Goal: Information Seeking & Learning: Find specific fact

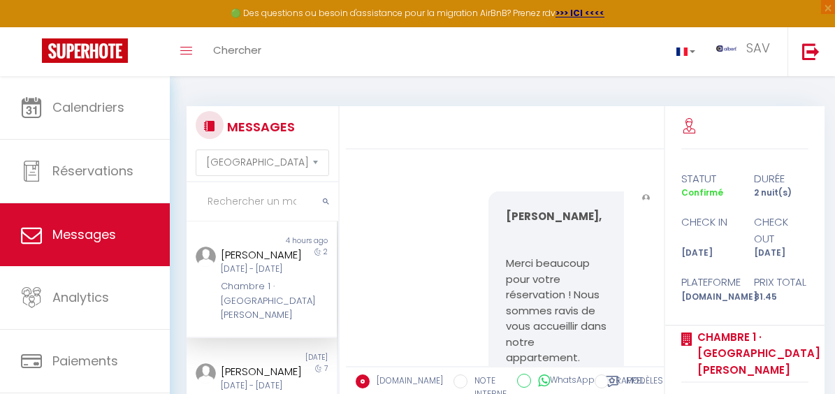
select select "message"
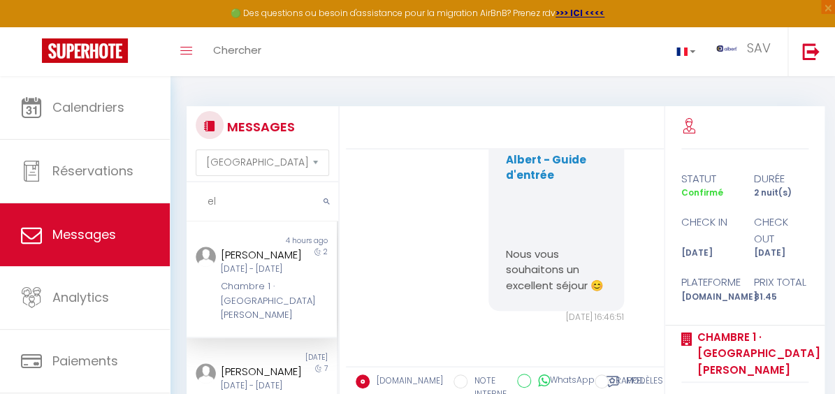
type input "e"
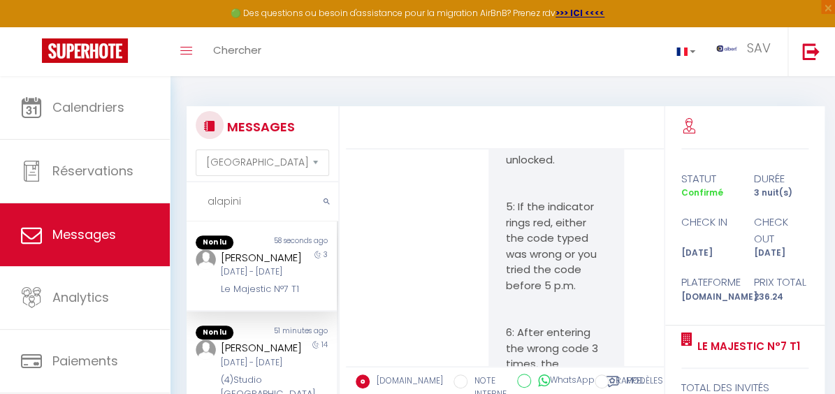
scroll to position [9424, 0]
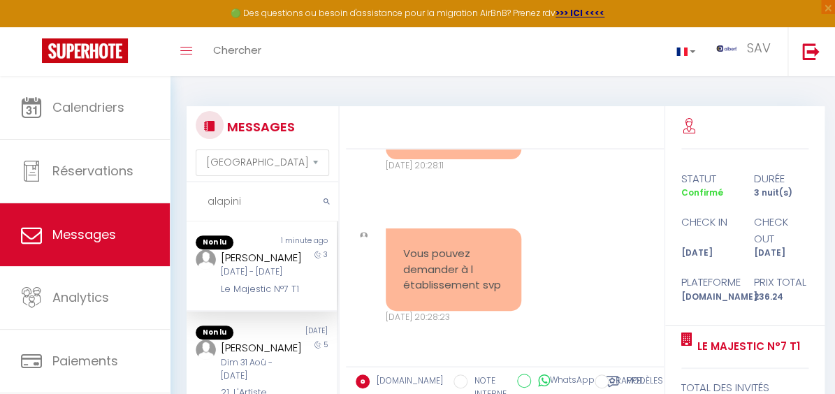
type input "alapini"
click at [285, 260] on div "[PERSON_NAME]" at bounding box center [260, 257] width 79 height 17
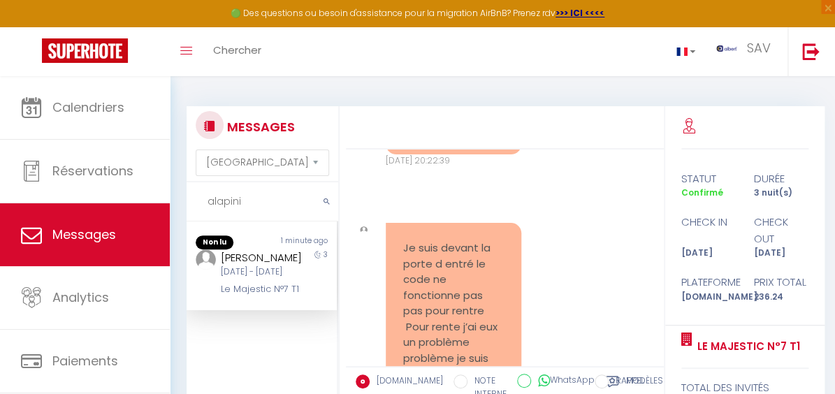
scroll to position [7930, 0]
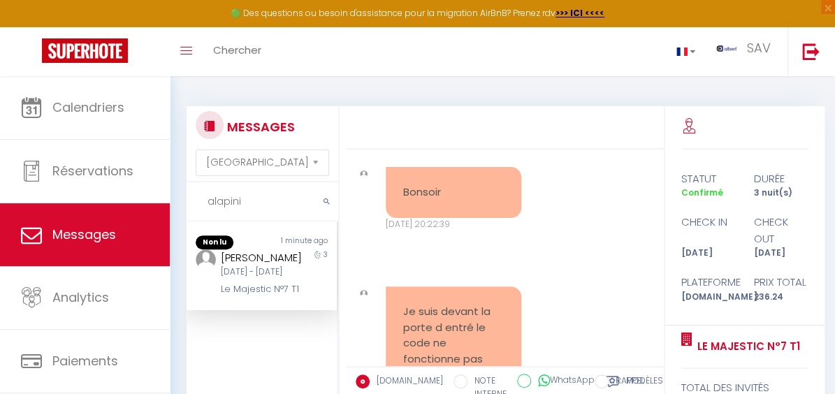
drag, startPoint x: 492, startPoint y: 259, endPoint x: 580, endPoint y: 300, distance: 96.9
copy p "[URL][DOMAIN_NAME]"
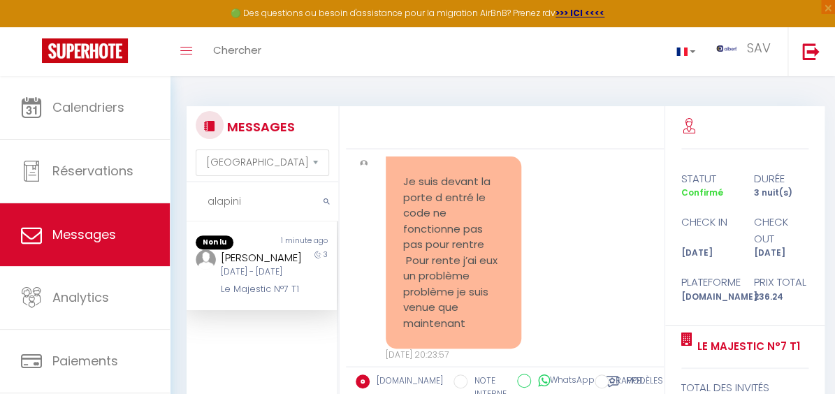
scroll to position [7976, 0]
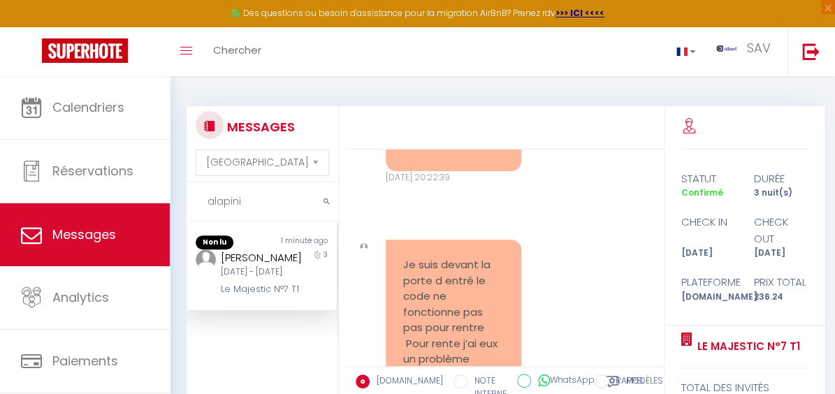
drag, startPoint x: 503, startPoint y: 267, endPoint x: 596, endPoint y: 296, distance: 97.2
click at [596, 296] on div "Welcome ! Elvire we are delighted to welcome you to our apartment at [DATE] at …" at bounding box center [504, 257] width 317 height 217
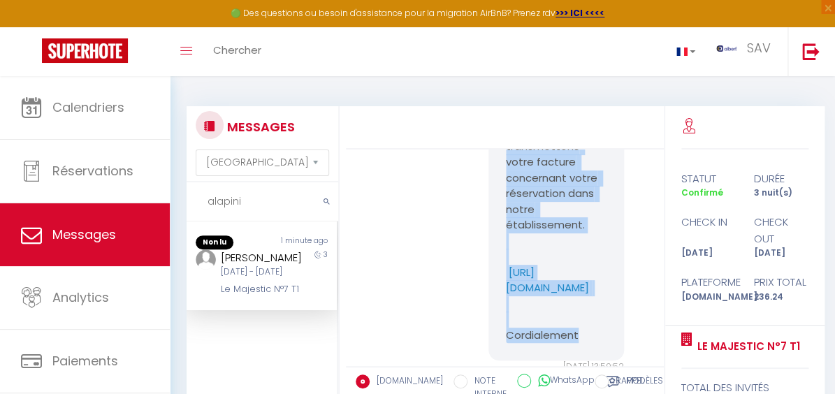
scroll to position [7659, 0]
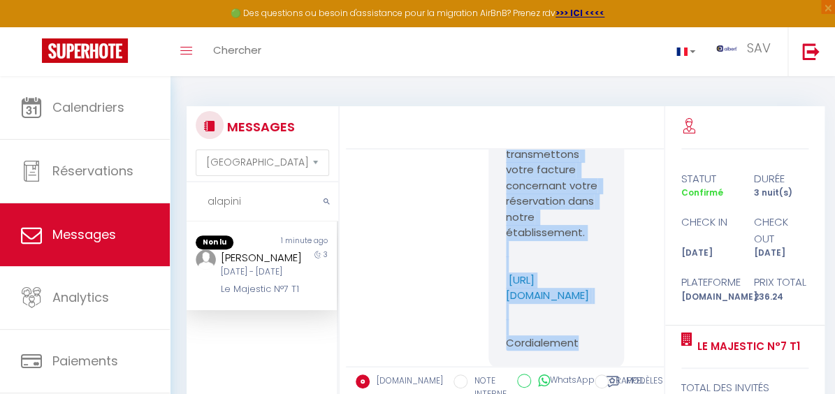
copy div "Lo ipsumd sit ametconse adip: El sedd eiu temporinc utlab etd magnaaliq enim ad…"
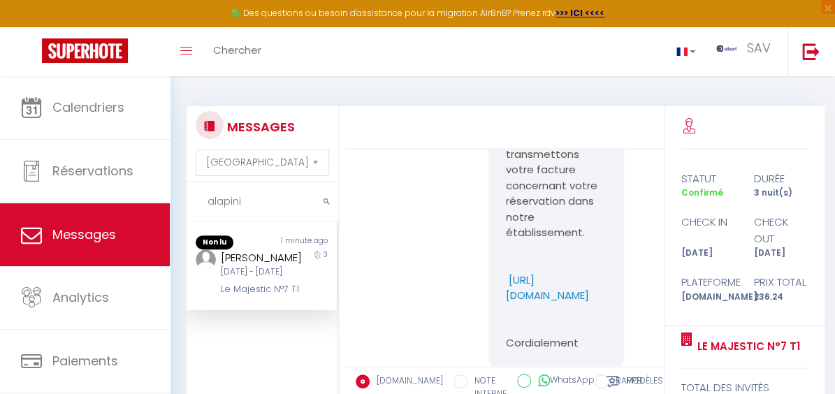
click at [217, 255] on div "[PERSON_NAME] [DATE] - [DATE] Le Majestic N°7 T1" at bounding box center [256, 272] width 88 height 47
drag, startPoint x: 210, startPoint y: 302, endPoint x: 291, endPoint y: 325, distance: 84.9
click at [291, 311] on div "Non lu 1 minute ago [PERSON_NAME] [DATE] - [DATE] Le Majestic N°7 T1 3" at bounding box center [261, 265] width 150 height 89
copy div "Le Majestic N°7 T1"
click at [206, 297] on div at bounding box center [198, 272] width 25 height 47
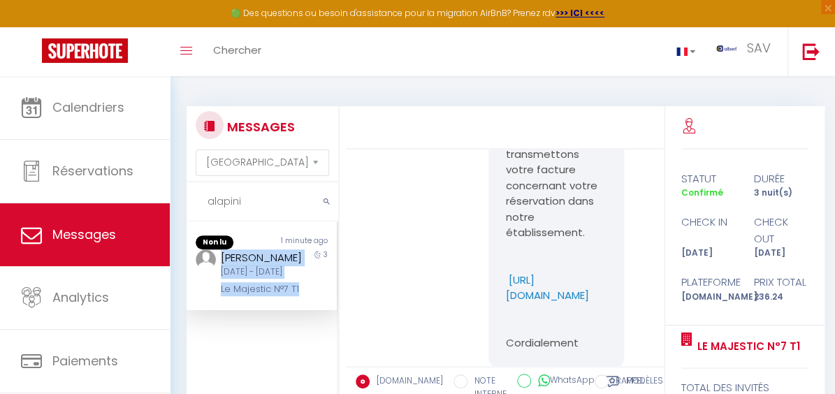
drag, startPoint x: 217, startPoint y: 254, endPoint x: 283, endPoint y: 310, distance: 86.2
click at [283, 297] on div "[PERSON_NAME] [DATE] - [DATE] Le Majestic N°7 T1" at bounding box center [256, 272] width 88 height 47
copy div "[PERSON_NAME] [DATE] - [DATE] Le Majestic N°7 T1"
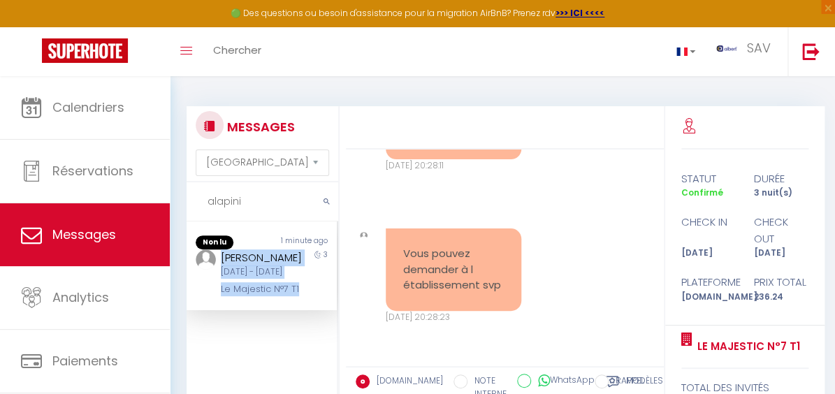
scroll to position [9424, 0]
